Goal: Task Accomplishment & Management: Use online tool/utility

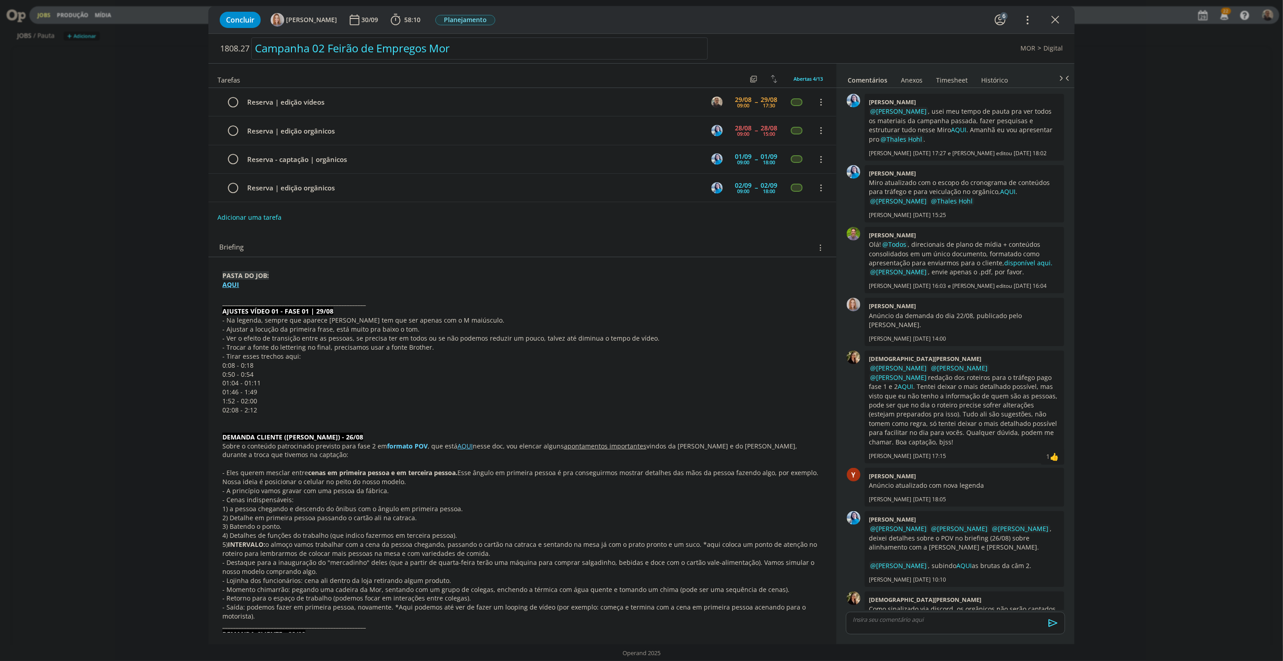
scroll to position [13, 0]
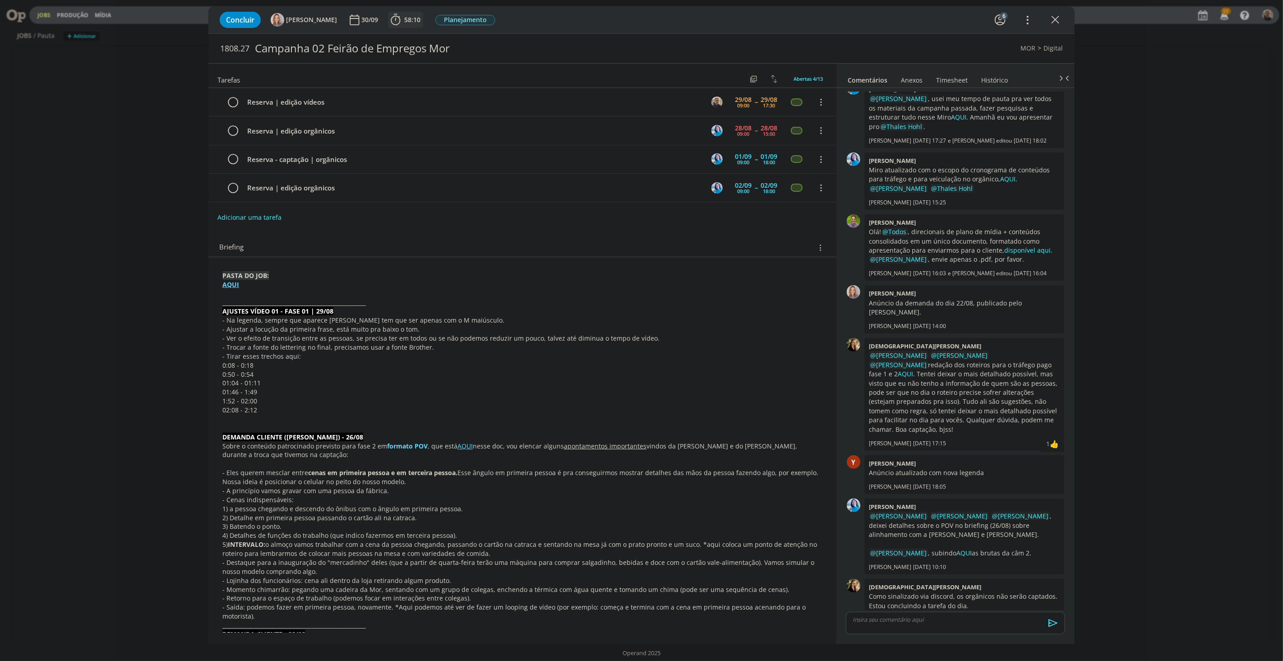
click at [404, 16] on span "58:10" at bounding box center [405, 20] width 33 height 14
click at [422, 37] on span "Iniciar" at bounding box center [425, 40] width 19 height 6
click at [396, 319] on p "- Na legenda, sempre que aparece [PERSON_NAME] tem que ser apenas com o M maiús…" at bounding box center [522, 320] width 600 height 9
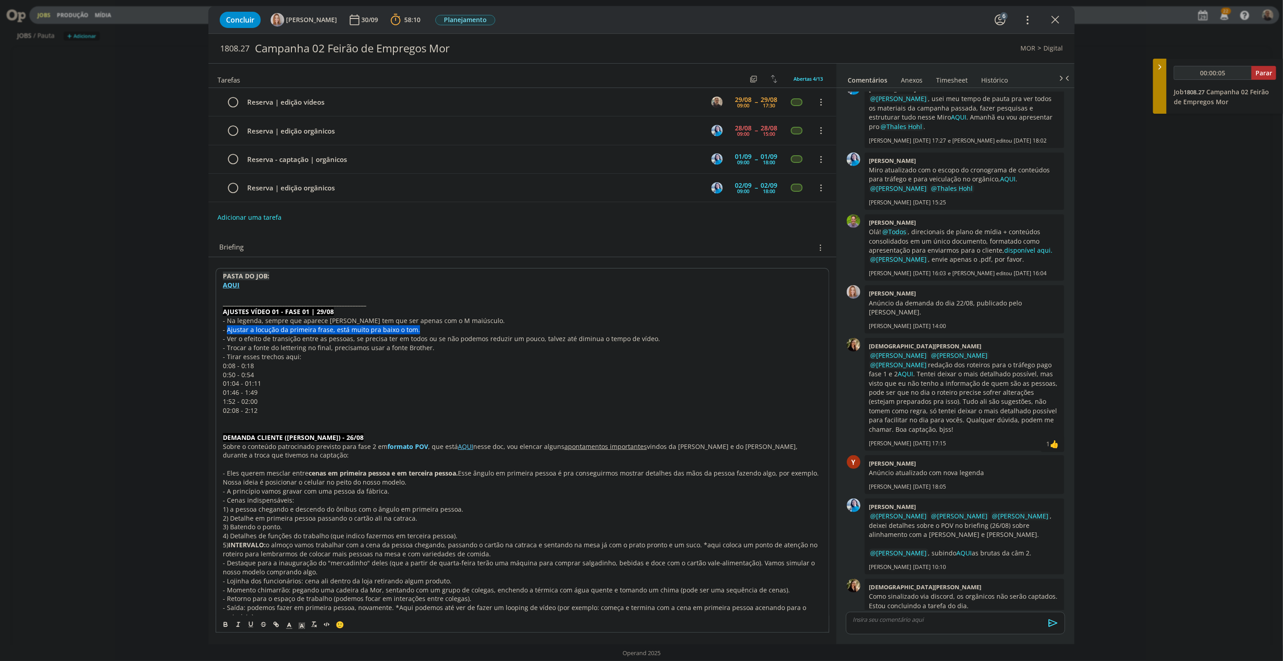
drag, startPoint x: 227, startPoint y: 329, endPoint x: 416, endPoint y: 331, distance: 190.0
click at [416, 331] on p "- Ajustar a locução da primeira frase, está muito pra baixo o tom." at bounding box center [522, 329] width 599 height 9
click at [265, 337] on p "- Ver o efeito de transição entre as pessoas, se precisa ter em todos ou se não…" at bounding box center [522, 338] width 599 height 9
click at [315, 345] on p "- Trocar a fonte do lettering no final, precisamos usar a fonte Brother." at bounding box center [522, 347] width 600 height 9
click at [227, 286] on strong "AQUI" at bounding box center [230, 284] width 17 height 9
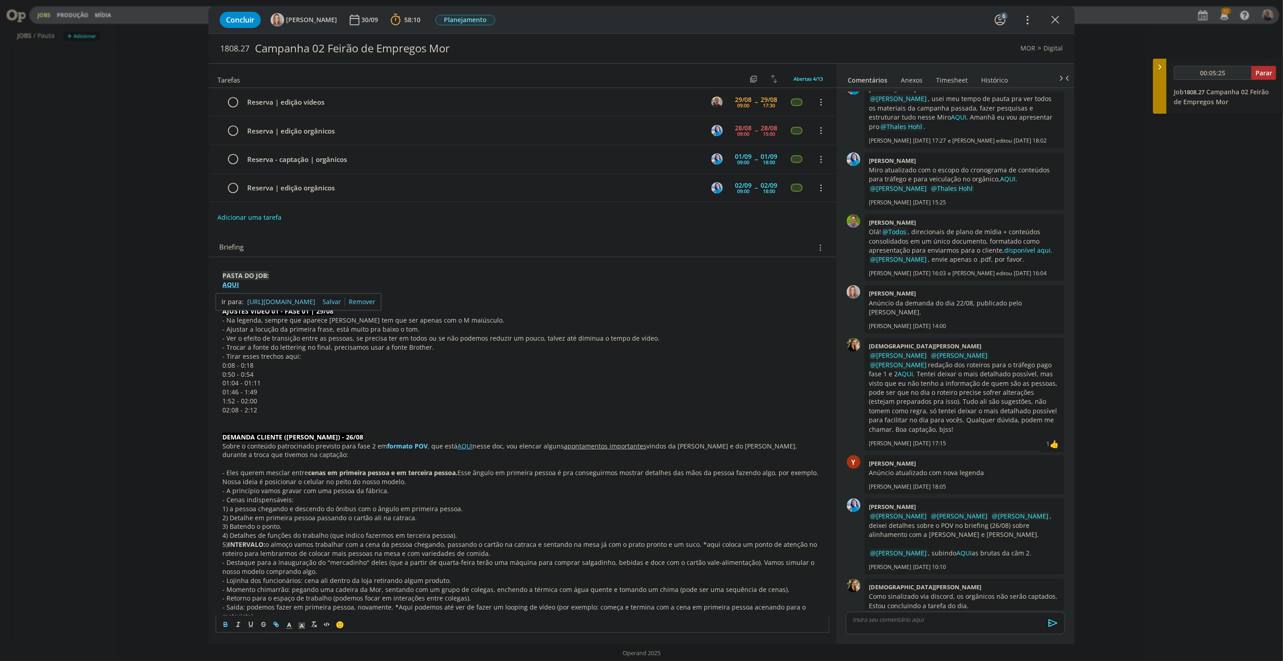
click at [269, 303] on link "[URL][DOMAIN_NAME]" at bounding box center [281, 302] width 68 height 12
type input "00:34:25"
